Goal: Find specific fact: Find specific fact

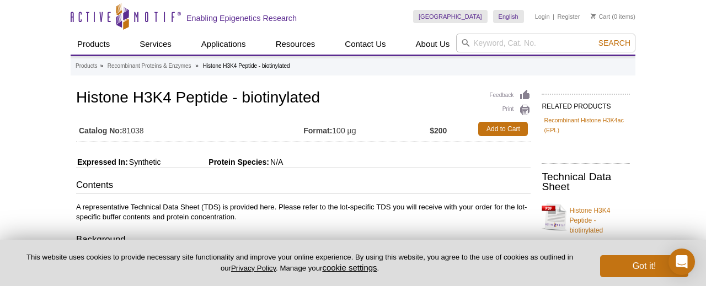
scroll to position [335, 0]
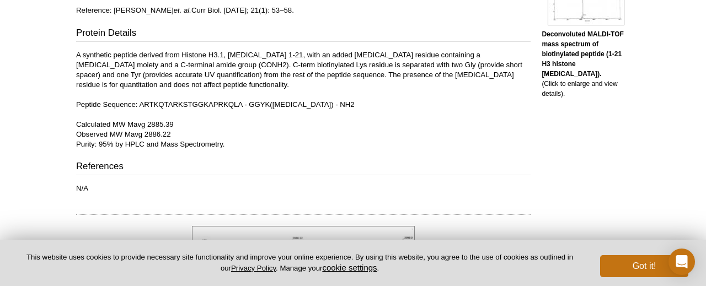
click at [250, 132] on p "A synthetic peptide derived from Histone H3.1, amino acids 1-21, with an added …" at bounding box center [303, 99] width 454 height 99
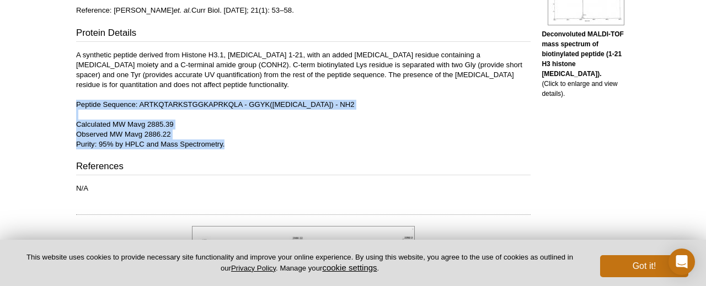
drag, startPoint x: 77, startPoint y: 102, endPoint x: 240, endPoint y: 144, distance: 168.6
click at [240, 144] on p "A synthetic peptide derived from Histone H3.1, amino acids 1-21, with an added …" at bounding box center [303, 99] width 454 height 99
copy p "Peptide Sequence: ARTKQTARKSTGGKAPRKQLA - GGYK(Biotin) - NH2 Calculated MW Mavg…"
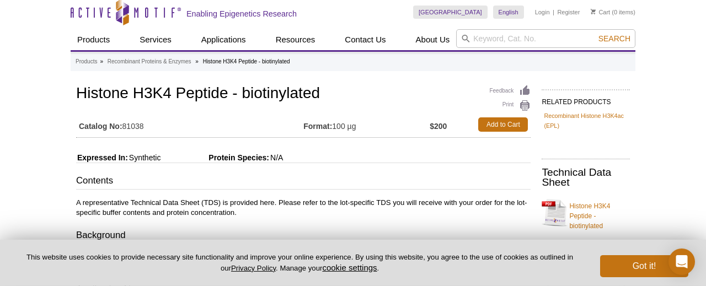
scroll to position [0, 0]
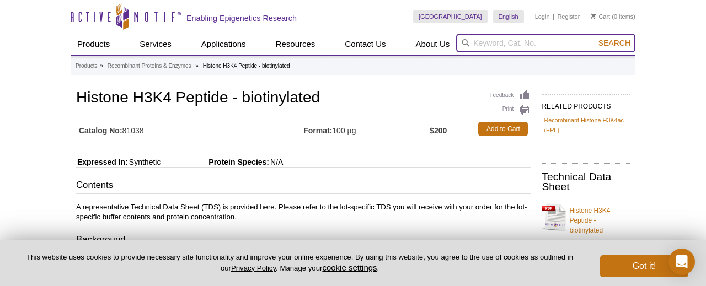
click at [531, 49] on input "search" at bounding box center [545, 43] width 179 height 19
paste input "81109"
type input "81109"
click at [595, 38] on button "Search" at bounding box center [614, 43] width 39 height 10
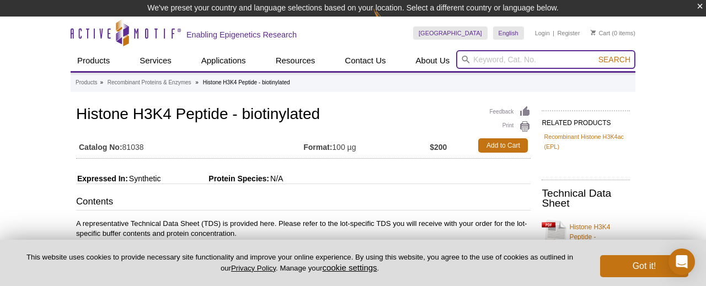
click at [548, 55] on input "search" at bounding box center [545, 59] width 179 height 19
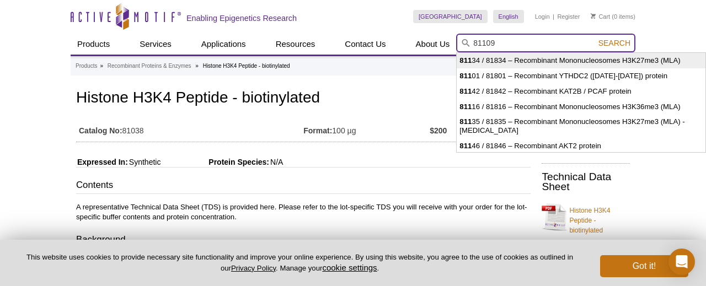
type input "81134 / 81834 – Recombinant Mononucleosomes H3K27me3 (MLA)"
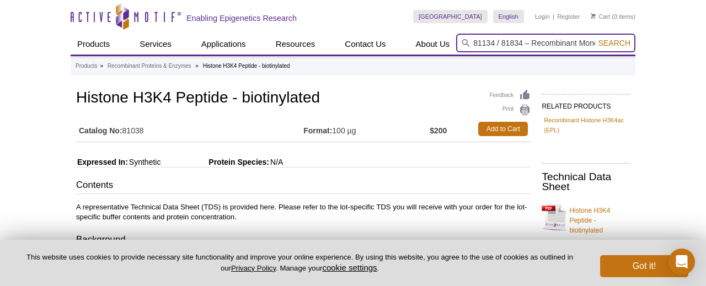
scroll to position [0, 109]
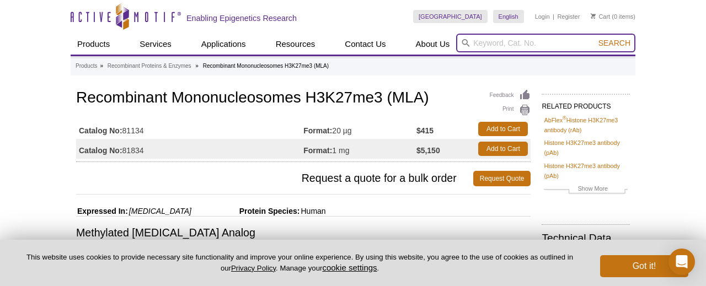
click at [482, 44] on input "search" at bounding box center [545, 43] width 179 height 19
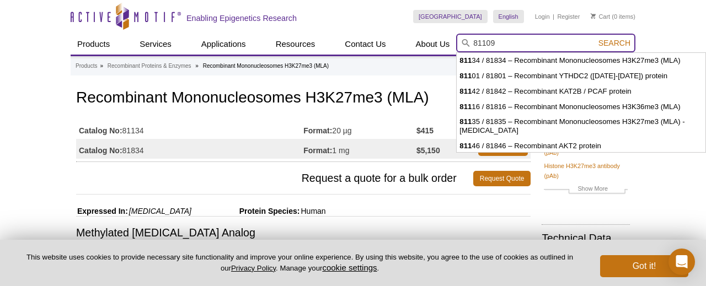
type input "81109"
click at [595, 38] on button "Search" at bounding box center [614, 43] width 39 height 10
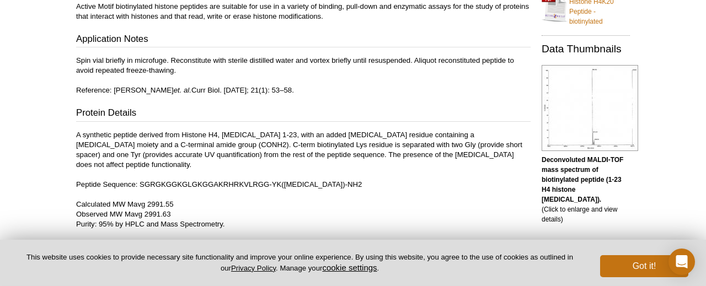
scroll to position [287, 0]
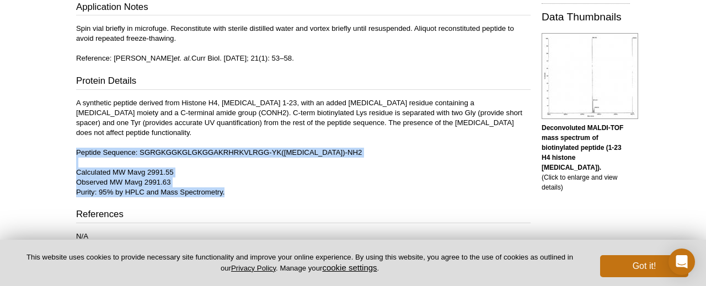
drag, startPoint x: 77, startPoint y: 143, endPoint x: 225, endPoint y: 184, distance: 153.8
click at [225, 184] on p "A synthetic peptide derived from Histone H4, [MEDICAL_DATA] 1-23, with an added…" at bounding box center [303, 147] width 454 height 99
copy p "Peptide Sequence: SGRGKGGKGLGKGGAKRHRKVLRGG-YK([MEDICAL_DATA])-NH2 Calculated M…"
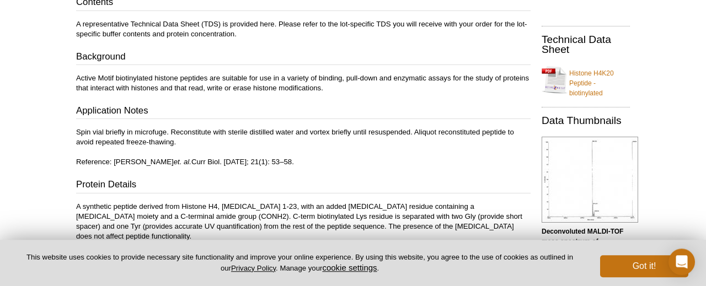
scroll to position [57, 0]
